Goal: Task Accomplishment & Management: Manage account settings

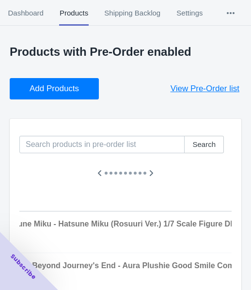
click at [73, 87] on span "Add Products" at bounding box center [54, 89] width 49 height 10
click at [82, 89] on button "Add Products" at bounding box center [54, 88] width 89 height 21
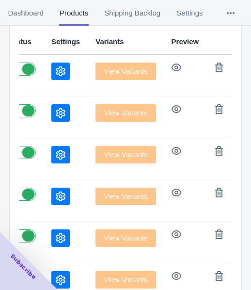
scroll to position [60, 0]
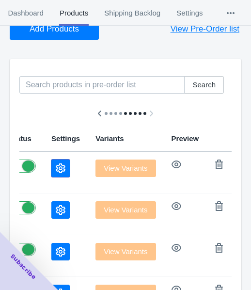
click at [56, 168] on icon "button" at bounding box center [61, 169] width 10 height 10
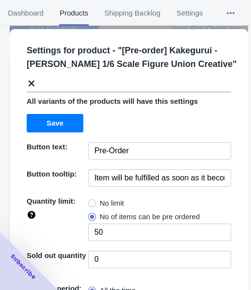
click at [104, 201] on span "No limit" at bounding box center [112, 203] width 24 height 10
click at [91, 201] on input "No limit" at bounding box center [91, 201] width 0 height 0
radio input "true"
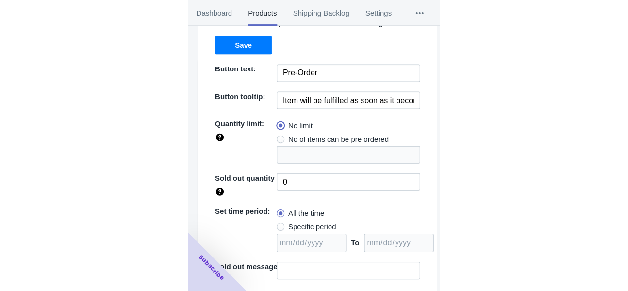
scroll to position [127, 0]
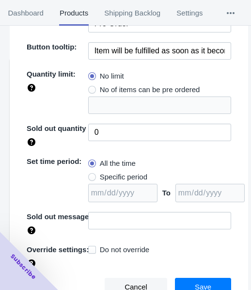
click at [118, 172] on span "Specific period" at bounding box center [124, 177] width 48 height 10
click at [91, 175] on input "Specific period" at bounding box center [91, 175] width 0 height 0
radio input "true"
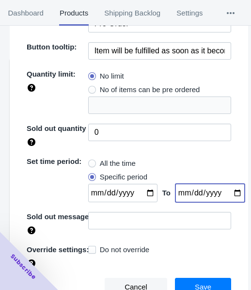
click at [224, 189] on input "date" at bounding box center [210, 193] width 69 height 18
type input "[DATE]"
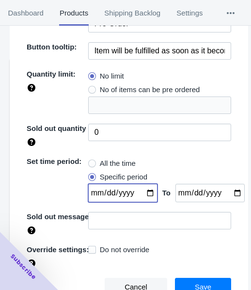
click at [143, 190] on input "date" at bounding box center [122, 193] width 69 height 18
type input "[DATE]"
click at [195, 283] on span "Save" at bounding box center [203, 287] width 16 height 8
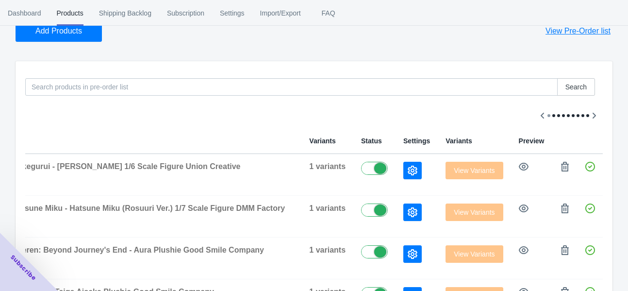
scroll to position [0, 77]
